Goal: Task Accomplishment & Management: Manage account settings

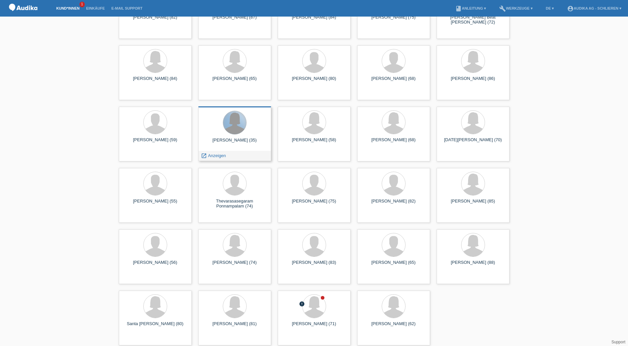
scroll to position [307, 0]
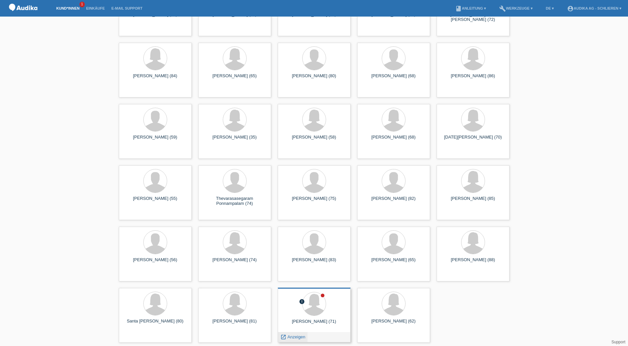
click at [304, 337] on span "Anzeigen" at bounding box center [297, 336] width 18 height 5
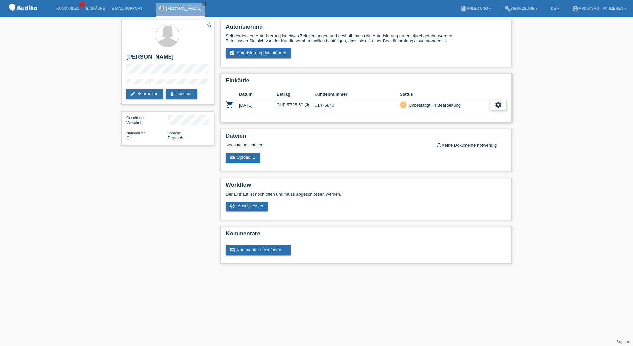
click at [500, 102] on icon "settings" at bounding box center [498, 104] width 7 height 7
click at [458, 144] on span "Kundin ist vom Kauf zurückgetreten..." at bounding box center [479, 145] width 96 height 8
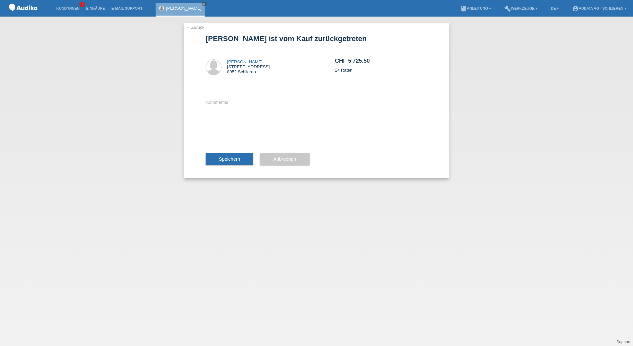
click at [257, 124] on icon at bounding box center [271, 124] width 130 height 0
click at [255, 120] on textarea at bounding box center [271, 111] width 130 height 26
type textarea "hat abgebrochen"
click at [238, 157] on span "Speichern" at bounding box center [229, 158] width 21 height 5
